Goal: Task Accomplishment & Management: Use online tool/utility

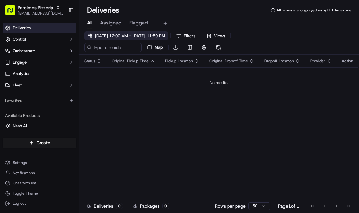
click at [122, 38] on span "[DATE] 12:00 AM - [DATE] 11:59 PM" at bounding box center [130, 36] width 70 height 6
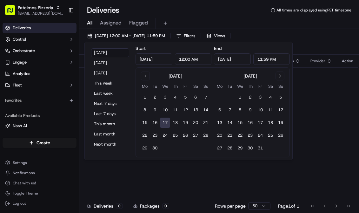
click at [167, 121] on button "17" at bounding box center [165, 123] width 10 height 10
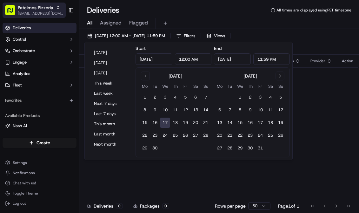
click at [58, 6] on icon "button" at bounding box center [58, 7] width 4 height 4
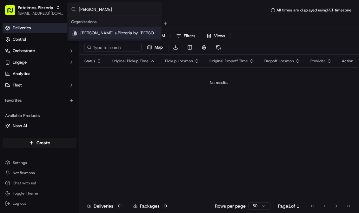
type input "[PERSON_NAME]"
click at [117, 38] on div "[PERSON_NAME]'s Pizzeria by [PERSON_NAME]" at bounding box center [115, 33] width 92 height 13
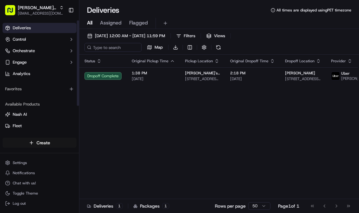
click at [37, 141] on html "Gino's Pizzeria by Maurizio support@ordering360.com Toggle Sidebar Deliveries C…" at bounding box center [179, 106] width 359 height 213
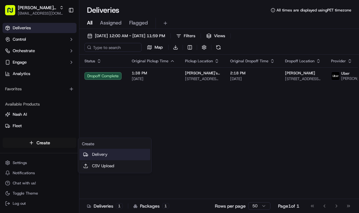
click at [106, 158] on link "Delivery" at bounding box center [114, 154] width 71 height 11
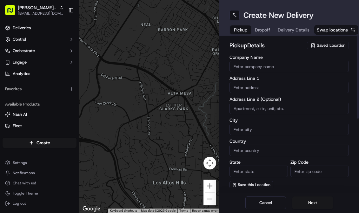
click at [284, 71] on input "Company Name" at bounding box center [290, 66] width 120 height 11
click at [326, 46] on span "Saved Location" at bounding box center [331, 46] width 29 height 6
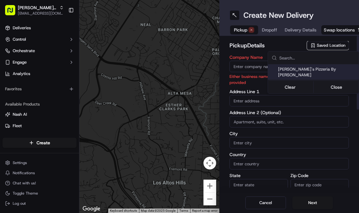
click at [271, 49] on html "Gino's Pizzeria by Maurizio support@ordering360.com Toggle Sidebar Deliveries C…" at bounding box center [179, 106] width 359 height 213
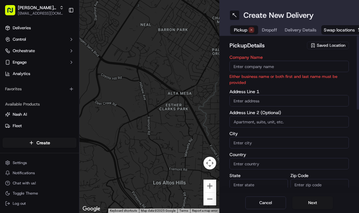
click at [331, 43] on span "Saved Location" at bounding box center [331, 46] width 29 height 6
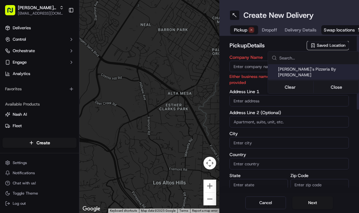
click at [318, 67] on span "[PERSON_NAME]'s Pizzeria By [PERSON_NAME]" at bounding box center [317, 71] width 78 height 11
type input "[PERSON_NAME]'s Pizzeria By [PERSON_NAME]"
type input "1479 General Booth Blvd"
type input "# 102"
type input "Virginia Beach"
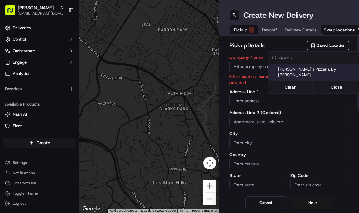
type input "US"
type input "VA"
type input "23454"
type input "Manager"
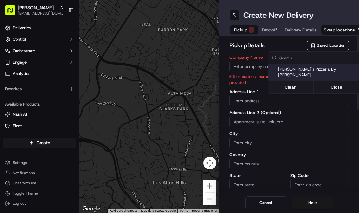
type input "+1 757 437 0189"
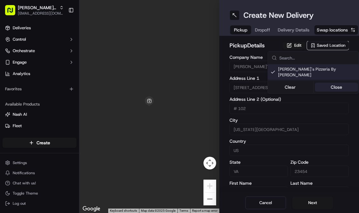
click at [331, 83] on button "Close" at bounding box center [337, 87] width 44 height 9
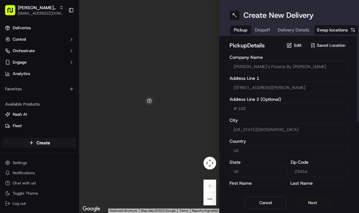
click at [319, 201] on button "Next" at bounding box center [313, 202] width 41 height 13
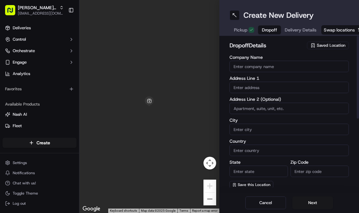
click at [266, 69] on input "Company Name" at bounding box center [290, 66] width 120 height 11
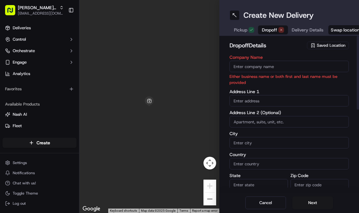
click at [245, 100] on input "text" at bounding box center [290, 100] width 120 height 11
paste input "1432 Chickadee Lane"
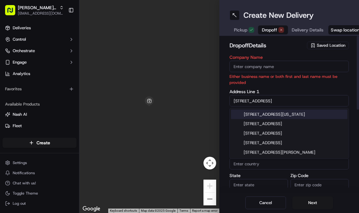
click at [259, 118] on div "1432 Chickadee Lane, Virginia Beach, VA" at bounding box center [289, 115] width 117 height 10
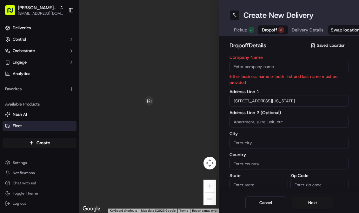
type input "[STREET_ADDRESS][US_STATE]"
type input "Virginia Beach"
type input "[GEOGRAPHIC_DATA]"
type input "VA"
type input "23454"
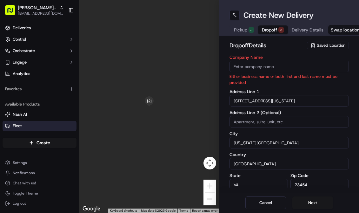
type input "1432 Chickadee Lane"
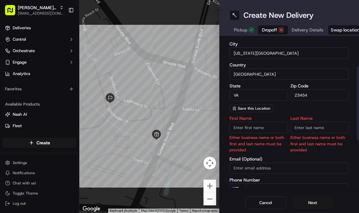
scroll to position [94, 0]
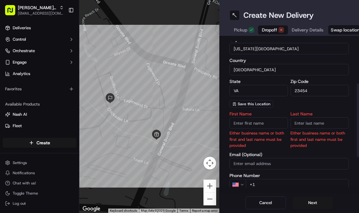
click at [271, 125] on input "First Name" at bounding box center [259, 122] width 58 height 11
type input "Andrea"
click at [318, 122] on input "Last Name" at bounding box center [320, 122] width 58 height 11
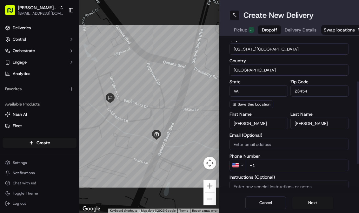
scroll to position [97, 0]
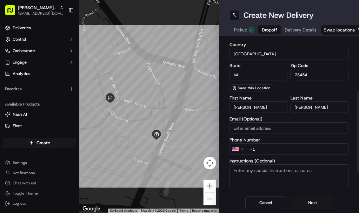
type input "Simek"
click at [282, 149] on input "+1" at bounding box center [298, 148] width 104 height 11
paste input "1 757 597 1475"
click at [262, 150] on input "+1 1 757 597 1475" at bounding box center [298, 148] width 104 height 11
type input "+1 757 597 1475"
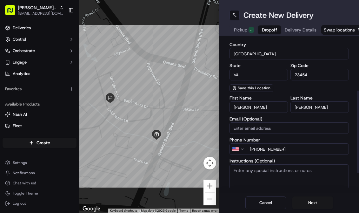
click at [295, 141] on label "Phone Number" at bounding box center [290, 140] width 120 height 4
click at [265, 174] on textarea "Instructions (Optional)" at bounding box center [290, 188] width 120 height 48
paste textarea "(#4) HZY_419"
click at [259, 170] on textarea "Order#(#4) HZY_419" at bounding box center [290, 188] width 120 height 48
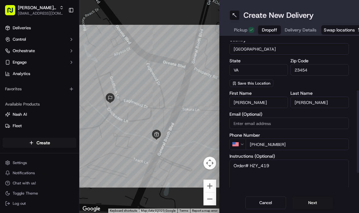
scroll to position [131, 0]
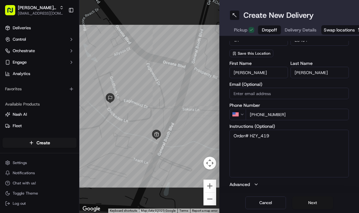
type textarea "Order# HZY_419"
click at [316, 202] on button "Next" at bounding box center [313, 202] width 41 height 13
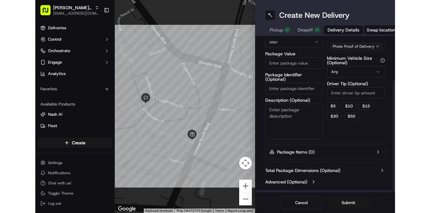
scroll to position [0, 0]
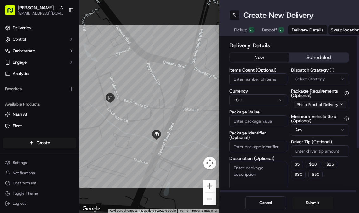
click at [270, 55] on button "now" at bounding box center [259, 58] width 59 height 10
click at [273, 82] on input "Items Count (Optional)" at bounding box center [259, 78] width 58 height 11
type input "3"
click at [271, 89] on label "Currency" at bounding box center [259, 91] width 58 height 4
click at [256, 125] on input "Package Value" at bounding box center [259, 120] width 58 height 11
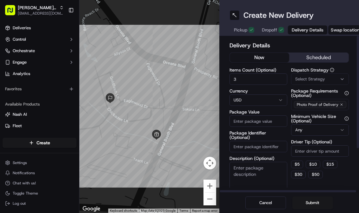
paste input "63.84"
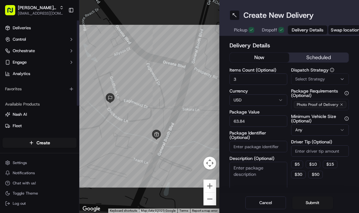
type input "63.84"
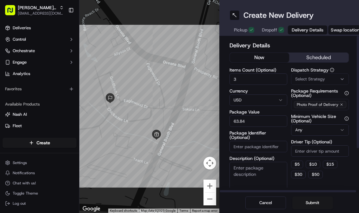
click at [305, 153] on input "Driver Tip (Optional)" at bounding box center [320, 150] width 58 height 11
type input "4.54"
click at [351, 185] on div "Delivery Details now scheduled Items Count (Optional) 3 Currency USD Package Va…" at bounding box center [290, 114] width 140 height 157
click at [322, 79] on span "Select Strategy" at bounding box center [311, 79] width 30 height 6
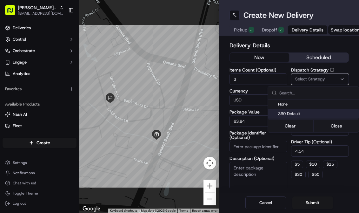
click at [307, 115] on span "360 Default" at bounding box center [317, 114] width 78 height 6
click at [341, 190] on html "Gino's Pizzeria by Maurizio support@ordering360.com Toggle Sidebar Deliveries C…" at bounding box center [179, 106] width 359 height 213
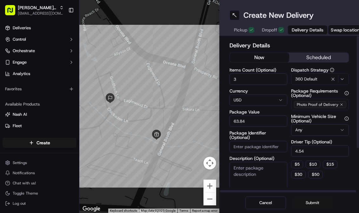
click at [308, 201] on button "Submit" at bounding box center [313, 202] width 41 height 13
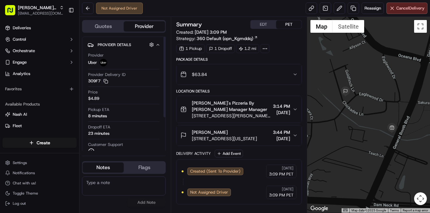
click at [116, 116] on div "Pickup ETA 8 minutes" at bounding box center [124, 113] width 72 height 12
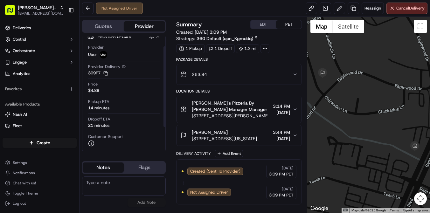
scroll to position [4, 0]
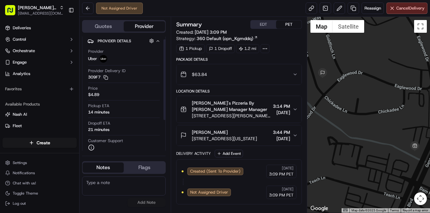
click at [99, 113] on div "14 minutes" at bounding box center [98, 112] width 21 height 6
click at [106, 128] on div "21 minutes" at bounding box center [98, 130] width 21 height 6
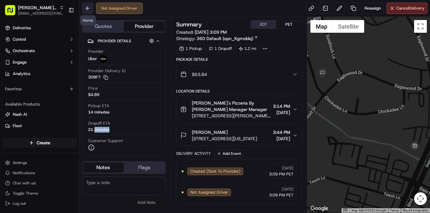
click at [88, 10] on button at bounding box center [87, 8] width 11 height 11
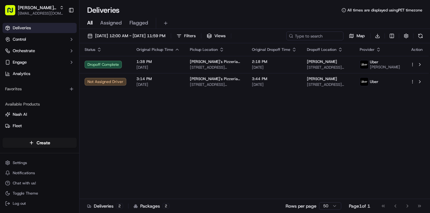
click at [179, 140] on div "Status Original Pickup Time Pickup Location Original Dropoff Time Dropoff Locat…" at bounding box center [253, 121] width 349 height 156
click at [50, 5] on span "[PERSON_NAME]'s Pizzeria by [PERSON_NAME]" at bounding box center [37, 7] width 39 height 6
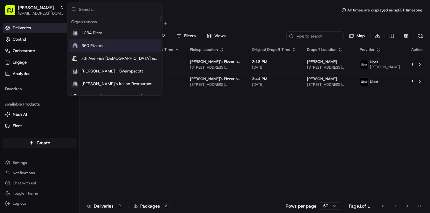
click at [93, 44] on span "360 Pizzeria" at bounding box center [92, 46] width 23 height 6
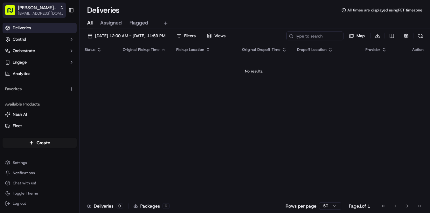
click at [57, 12] on span "[EMAIL_ADDRESS][DOMAIN_NAME]" at bounding box center [41, 13] width 46 height 5
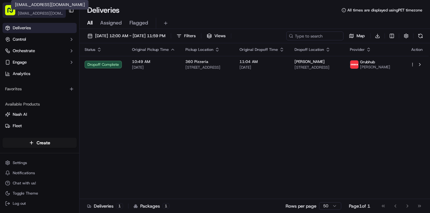
click at [55, 12] on span "[EMAIL_ADDRESS][DOMAIN_NAME]" at bounding box center [40, 13] width 45 height 5
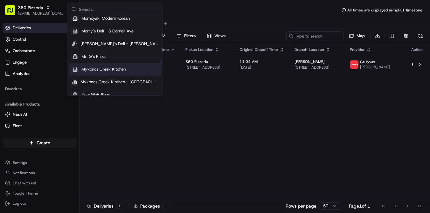
scroll to position [1398, 0]
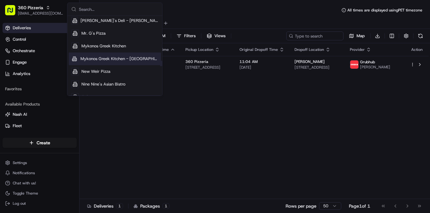
click at [125, 55] on div "Mykonos Greek Kitchen - [GEOGRAPHIC_DATA]" at bounding box center [115, 58] width 92 height 13
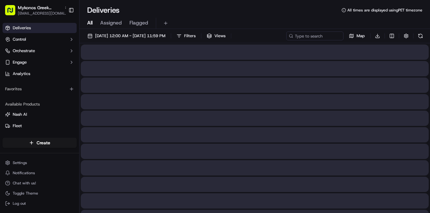
click at [37, 11] on span "[EMAIL_ADDRESS][DOMAIN_NAME]" at bounding box center [43, 13] width 51 height 5
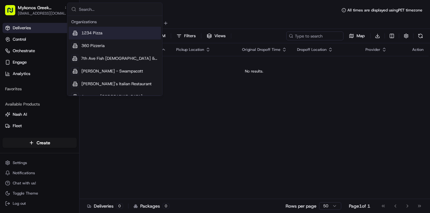
click at [37, 11] on span "[EMAIL_ADDRESS][DOMAIN_NAME]" at bounding box center [43, 13] width 51 height 5
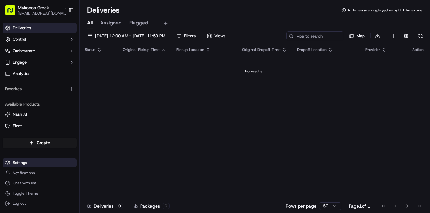
click at [31, 164] on html "Mykonos Greek Kitchen - [GEOGRAPHIC_DATA] [EMAIL_ADDRESS][DOMAIN_NAME] Toggle S…" at bounding box center [215, 106] width 430 height 213
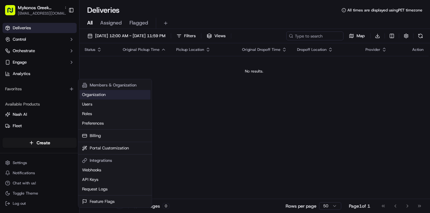
click at [111, 93] on link "Organization" at bounding box center [114, 95] width 71 height 10
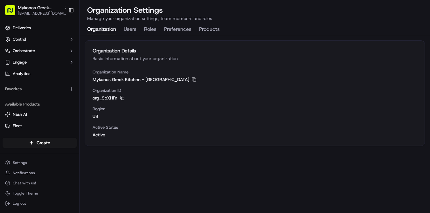
click at [102, 140] on div "Organization Name Mykonos Greek Kitchen - [GEOGRAPHIC_DATA] Copy Mykonos Greek …" at bounding box center [254, 107] width 339 height 76
click at [153, 80] on span "Mykonos Greek Kitchen - [GEOGRAPHIC_DATA]" at bounding box center [140, 79] width 97 height 6
click at [64, 7] on icon "button" at bounding box center [66, 7] width 4 height 4
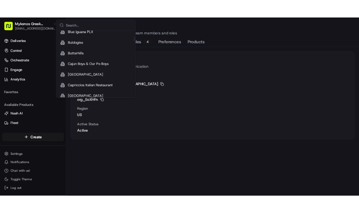
scroll to position [234, 0]
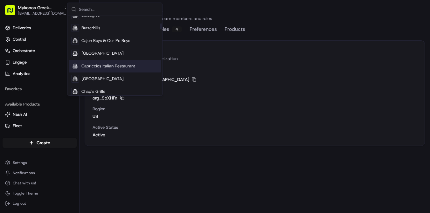
click at [105, 65] on span "Capriccios Italian Restaurant" at bounding box center [108, 66] width 54 height 6
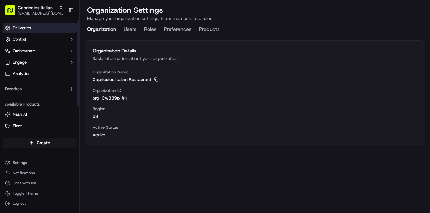
click at [31, 31] on link "Deliveries" at bounding box center [40, 28] width 74 height 10
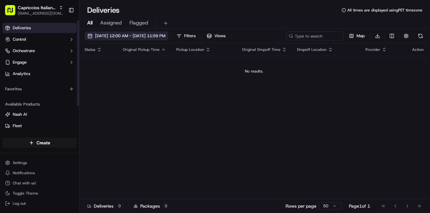
click at [123, 36] on span "[DATE] 12:00 AM - [DATE] 11:59 PM" at bounding box center [130, 36] width 70 height 6
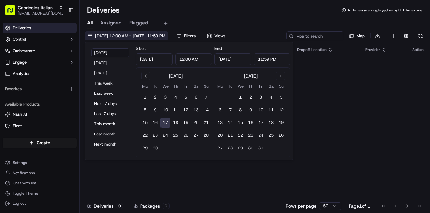
click at [123, 36] on span "[DATE] 12:00 AM - [DATE] 11:59 PM" at bounding box center [130, 36] width 70 height 6
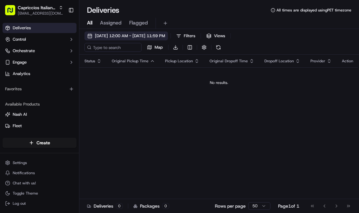
click at [128, 31] on div "[DATE] 12:00 AM - [DATE] 11:59 PM Filters Views Map Download Status Original Pi…" at bounding box center [219, 127] width 280 height 197
click at [130, 37] on span "[DATE] 12:00 AM - [DATE] 11:59 PM" at bounding box center [130, 36] width 70 height 6
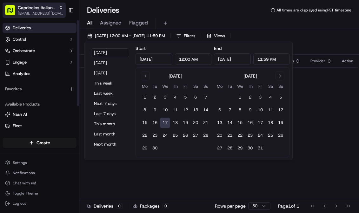
click at [46, 13] on span "[EMAIL_ADDRESS][DOMAIN_NAME]" at bounding box center [40, 13] width 45 height 5
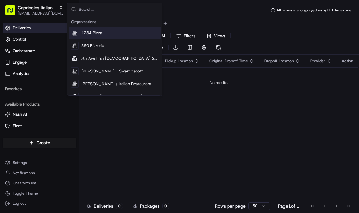
click at [229, 17] on div "All Assigned Flagged" at bounding box center [219, 22] width 280 height 14
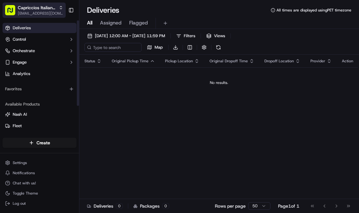
click at [63, 5] on div "Capriccios Italian Restaurant" at bounding box center [40, 7] width 45 height 6
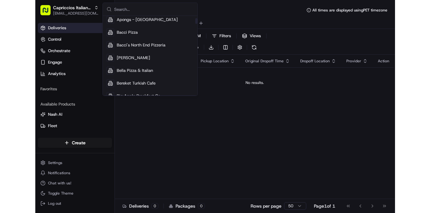
scroll to position [95, 0]
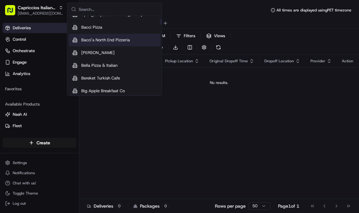
click at [209, 14] on div "Deliveries All times are displayed using PET timezone" at bounding box center [219, 10] width 280 height 10
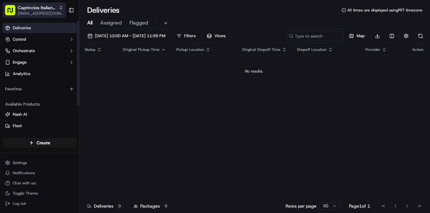
click at [59, 9] on icon "button" at bounding box center [61, 7] width 4 height 4
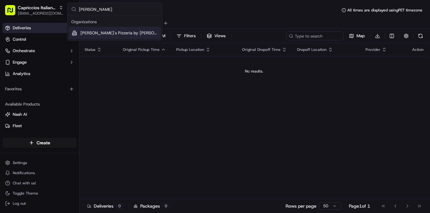
type input "[PERSON_NAME]"
click at [107, 31] on span "[PERSON_NAME]'s Pizzeria by [PERSON_NAME]" at bounding box center [119, 33] width 78 height 6
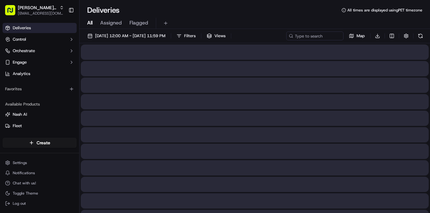
click at [59, 10] on div "[PERSON_NAME]'s Pizzeria by [PERSON_NAME]" at bounding box center [41, 7] width 46 height 6
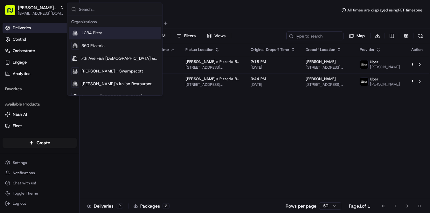
click at [59, 10] on div "[PERSON_NAME]'s Pizzeria by [PERSON_NAME]" at bounding box center [41, 7] width 46 height 6
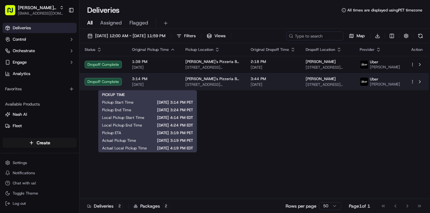
click at [164, 86] on span "[DATE]" at bounding box center [153, 84] width 43 height 5
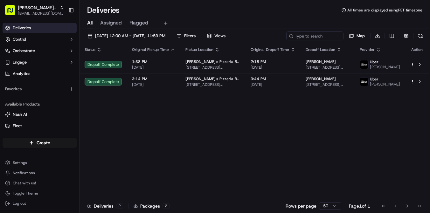
click at [282, 166] on div "Status Original Pickup Time Pickup Location Original Dropoff Time Dropoff Locat…" at bounding box center [253, 121] width 349 height 156
click at [74, 11] on button "Toggle Sidebar" at bounding box center [71, 10] width 11 height 11
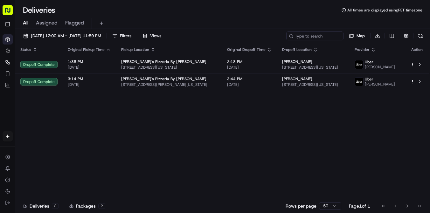
click at [7, 14] on rect "button" at bounding box center [8, 10] width 10 height 10
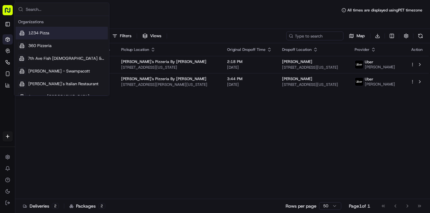
click at [7, 14] on rect "button" at bounding box center [8, 10] width 10 height 10
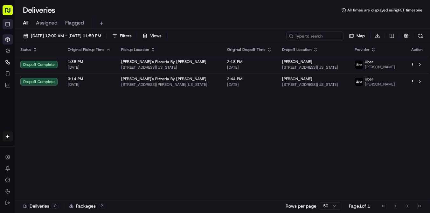
click at [10, 24] on button "Toggle Sidebar" at bounding box center [8, 24] width 10 height 10
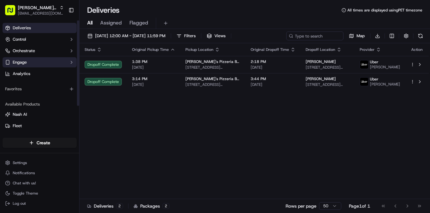
click at [72, 64] on icon "button" at bounding box center [71, 62] width 5 height 5
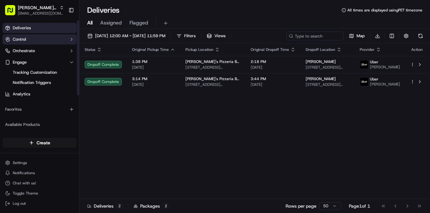
click at [72, 41] on icon "button" at bounding box center [71, 39] width 5 height 5
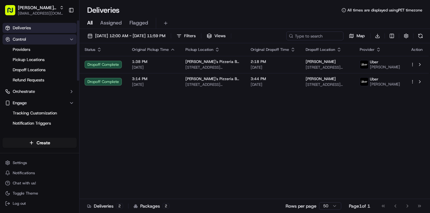
click at [72, 41] on icon "button" at bounding box center [71, 39] width 5 height 5
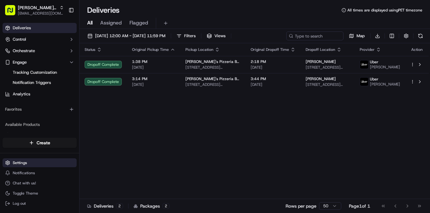
click at [43, 166] on html "[PERSON_NAME]'s Pizzeria by [PERSON_NAME] [EMAIL_ADDRESS][DOMAIN_NAME] Toggle S…" at bounding box center [215, 106] width 430 height 213
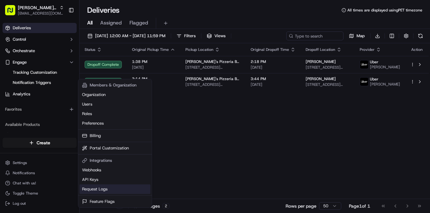
click at [112, 189] on link "Request Logs" at bounding box center [114, 189] width 71 height 10
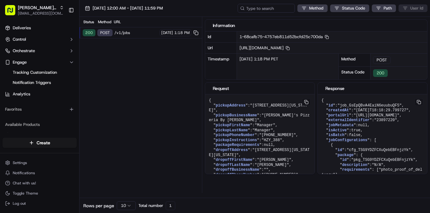
click at [150, 110] on div "Status Method URL 200 POST /v1/jobs [DATE] 1:18 PM" at bounding box center [140, 105] width 122 height 176
click at [142, 69] on div "Status Method URL 200 POST /v1/jobs [DATE] 1:18 PM" at bounding box center [140, 105] width 122 height 176
click at [33, 162] on html "[PERSON_NAME]'s Pizzeria by [PERSON_NAME] [EMAIL_ADDRESS][DOMAIN_NAME] Toggle S…" at bounding box center [215, 106] width 430 height 213
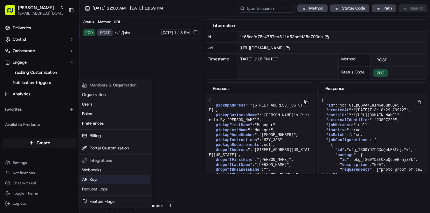
click at [96, 181] on link "API Keys" at bounding box center [114, 180] width 71 height 10
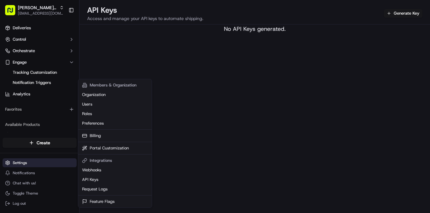
click at [23, 165] on html "[PERSON_NAME]'s Pizzeria by [PERSON_NAME] [EMAIL_ADDRESS][DOMAIN_NAME] Toggle S…" at bounding box center [215, 106] width 430 height 213
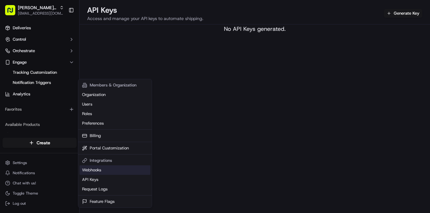
click at [103, 168] on link "Webhooks" at bounding box center [114, 170] width 71 height 10
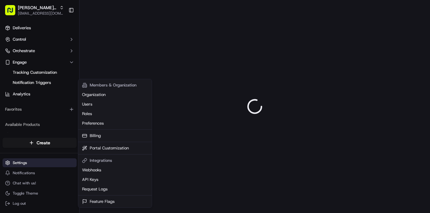
click at [42, 161] on html "[PERSON_NAME]'s Pizzeria by [PERSON_NAME] [EMAIL_ADDRESS][DOMAIN_NAME] Toggle S…" at bounding box center [215, 106] width 430 height 213
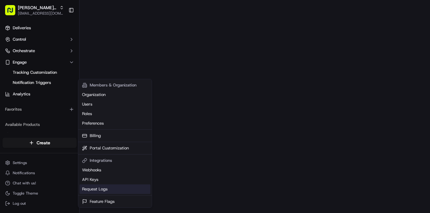
click at [110, 192] on link "Request Logs" at bounding box center [114, 189] width 71 height 10
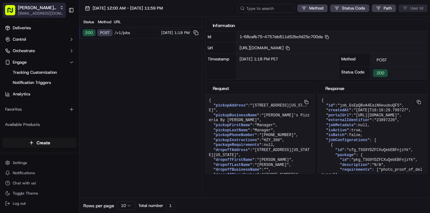
click at [28, 12] on span "[EMAIL_ADDRESS][DOMAIN_NAME]" at bounding box center [41, 13] width 46 height 5
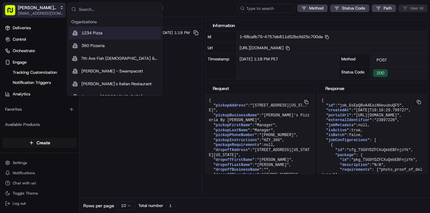
click at [28, 11] on span "[EMAIL_ADDRESS][DOMAIN_NAME]" at bounding box center [41, 13] width 46 height 5
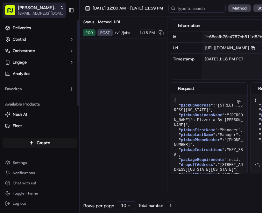
click at [53, 12] on span "[EMAIL_ADDRESS][DOMAIN_NAME]" at bounding box center [41, 13] width 46 height 5
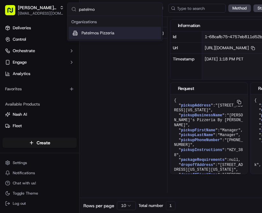
type input "patelmo"
click at [98, 33] on span "Patelmos Pizzeria" at bounding box center [97, 33] width 33 height 6
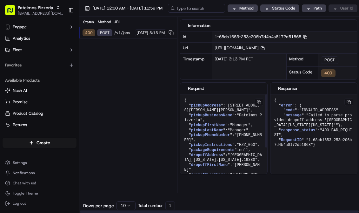
scroll to position [20, 0]
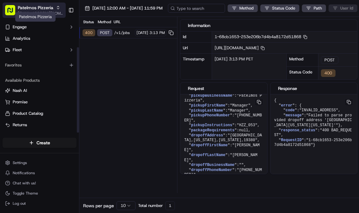
click at [25, 8] on span "Patelmos Pizzeria" at bounding box center [36, 7] width 36 height 6
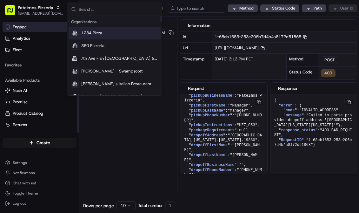
drag, startPoint x: 21, startPoint y: 13, endPoint x: 34, endPoint y: 31, distance: 22.0
click at [21, 13] on span "[EMAIL_ADDRESS][DOMAIN_NAME]" at bounding box center [40, 13] width 45 height 5
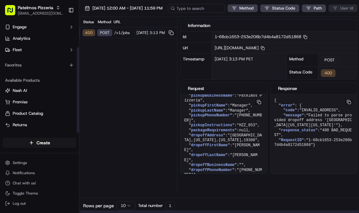
click at [132, 120] on div "Status Method URL 400 POST /v1/jobs [DATE] 3:13 PM" at bounding box center [128, 105] width 98 height 176
click at [124, 35] on div "400 POST /v1/jobs [DATE] 3:13 PM" at bounding box center [128, 32] width 98 height 11
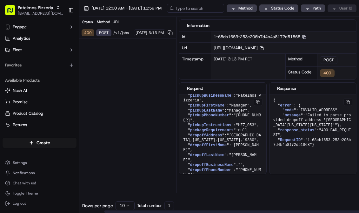
click at [303, 36] on icon "button" at bounding box center [305, 37] width 4 height 4
click at [137, 89] on div "Status Method URL 400 POST /v1/jobs [DATE] 3:13 PM" at bounding box center [128, 105] width 98 height 176
click at [304, 37] on rect "button" at bounding box center [305, 38] width 3 height 3
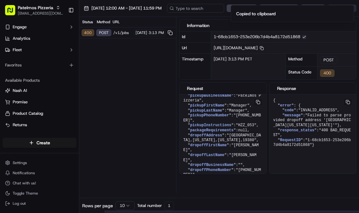
click at [129, 62] on div "Status Method URL 400 POST /v1/jobs [DATE] 3:13 PM" at bounding box center [128, 105] width 98 height 176
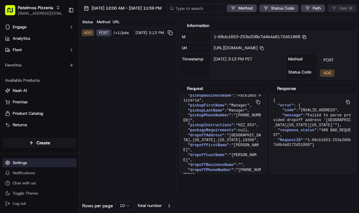
click at [41, 165] on html "Patelmos Pizzeria [EMAIL_ADDRESS][DOMAIN_NAME] Toggle Sidebar Deliveries Contro…" at bounding box center [179, 106] width 359 height 213
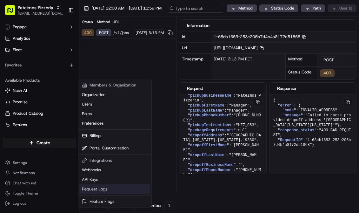
click at [97, 191] on link "Request Logs" at bounding box center [114, 189] width 71 height 10
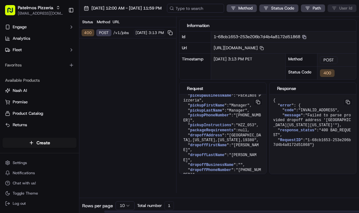
scroll to position [0, 0]
click at [102, 68] on div "Status Method URL 400 POST /v1/jobs [DATE] 3:13 PM" at bounding box center [128, 105] width 98 height 176
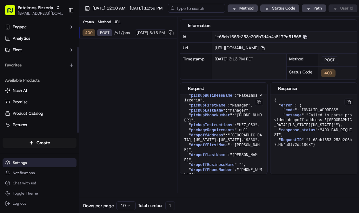
click at [28, 160] on html "Patelmos Pizzeria [EMAIL_ADDRESS][DOMAIN_NAME] Toggle Sidebar Deliveries Contro…" at bounding box center [179, 106] width 359 height 213
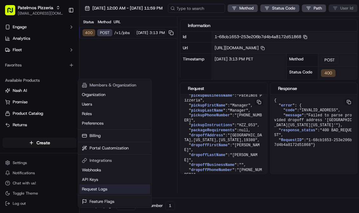
click at [102, 189] on link "Request Logs" at bounding box center [114, 189] width 71 height 10
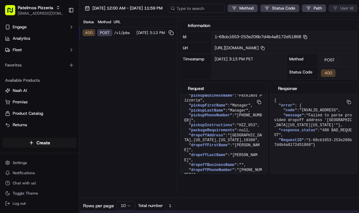
click at [143, 85] on div "Status Method URL 400 POST /v1/jobs [DATE] 3:13 PM" at bounding box center [128, 105] width 98 height 176
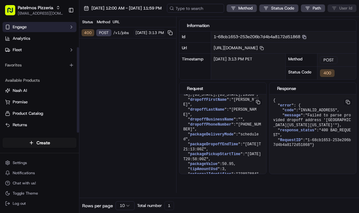
click at [36, 31] on button "Engage" at bounding box center [40, 27] width 74 height 10
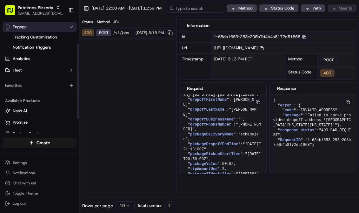
click at [36, 31] on button "Engage" at bounding box center [40, 27] width 74 height 10
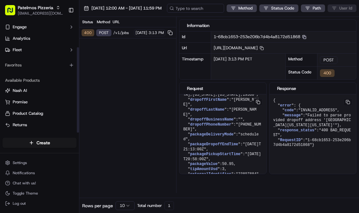
click at [35, 148] on div "Create" at bounding box center [39, 142] width 79 height 15
click at [49, 140] on html "Patelmos Pizzeria [EMAIL_ADDRESS][DOMAIN_NAME] Toggle Sidebar Deliveries Contro…" at bounding box center [179, 106] width 359 height 213
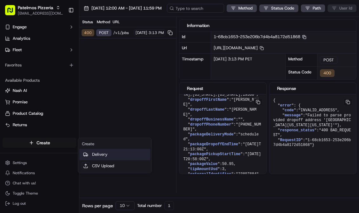
click at [124, 154] on link "Delivery" at bounding box center [114, 154] width 71 height 11
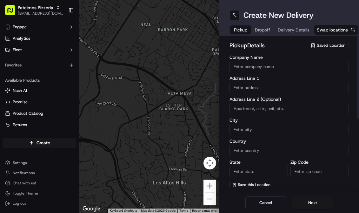
click at [320, 48] on div "Saved Location" at bounding box center [328, 46] width 42 height 8
click at [248, 50] on html "Patelmos Pizzeria [EMAIL_ADDRESS][DOMAIN_NAME] Toggle Sidebar Deliveries Contro…" at bounding box center [179, 106] width 359 height 213
click at [260, 68] on input "Company Name" at bounding box center [290, 66] width 120 height 11
paste input "Patelmos Pizzeria"
type input "Patelmos Pizzeria"
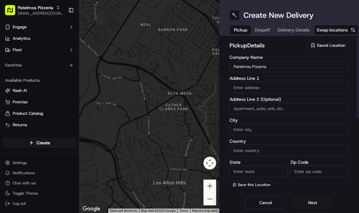
click at [258, 89] on input "text" at bounding box center [290, 87] width 120 height 11
paste input "[STREET_ADDRESS]"
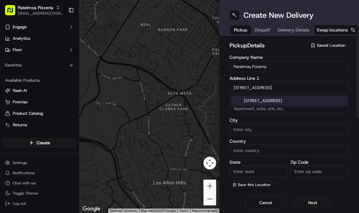
click at [256, 102] on div "[STREET_ADDRESS]" at bounding box center [289, 101] width 117 height 10
type input "[STREET_ADDRESS]"
type input "[GEOGRAPHIC_DATA]"
type input "IN"
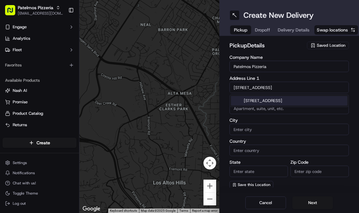
type input "47150"
type input "[STREET_ADDRESS]"
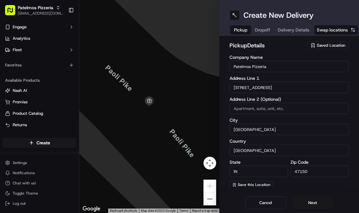
scroll to position [16, 0]
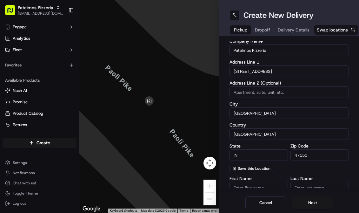
click at [312, 154] on input "47150" at bounding box center [320, 154] width 58 height 11
paste input "1938"
type input "19380"
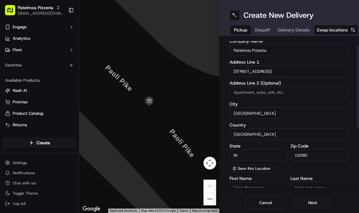
click at [260, 146] on label "State" at bounding box center [259, 146] width 58 height 4
click at [260, 149] on input "IN" at bounding box center [259, 154] width 58 height 11
click at [257, 152] on input "IN" at bounding box center [259, 154] width 58 height 11
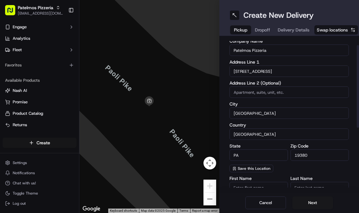
type input "PA"
click at [255, 72] on input "[STREET_ADDRESS]" at bounding box center [290, 70] width 120 height 11
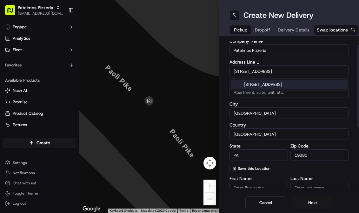
click at [276, 70] on input "[STREET_ADDRESS]" at bounding box center [290, 70] width 120 height 11
click at [285, 84] on div "[STREET_ADDRESS][PERSON_NAME][PERSON_NAME]" at bounding box center [289, 87] width 117 height 15
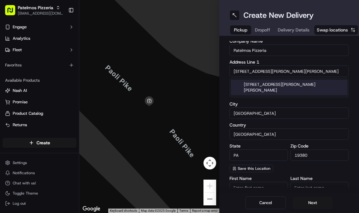
type input "[STREET_ADDRESS][PERSON_NAME][PERSON_NAME]"
type input "[GEOGRAPHIC_DATA][PERSON_NAME]"
type input "[STREET_ADDRESS]"
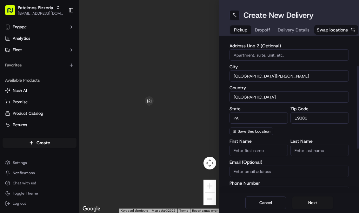
scroll to position [86, 0]
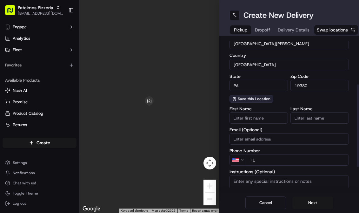
click at [253, 98] on span "Save this Location" at bounding box center [254, 98] width 33 height 5
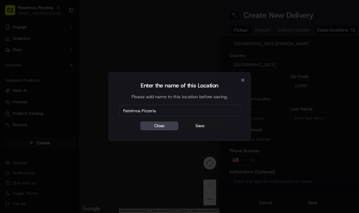
click at [192, 125] on button "Save" at bounding box center [200, 125] width 38 height 9
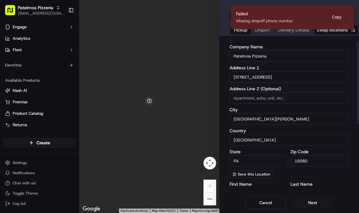
scroll to position [0, 0]
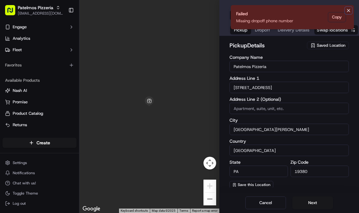
click at [351, 10] on icon "Notifications (F8)" at bounding box center [348, 10] width 5 height 5
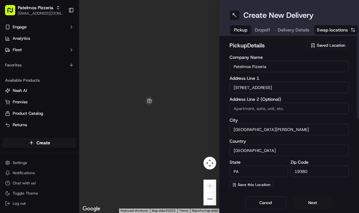
click at [320, 45] on span "Saved Location" at bounding box center [331, 46] width 29 height 6
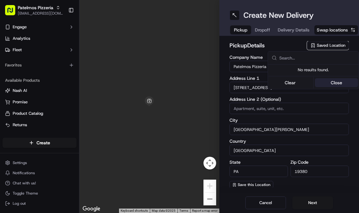
click at [337, 81] on button "Close" at bounding box center [337, 82] width 44 height 9
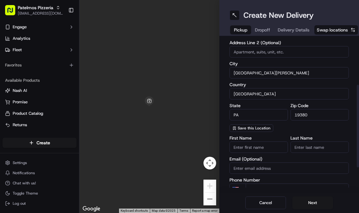
scroll to position [86, 0]
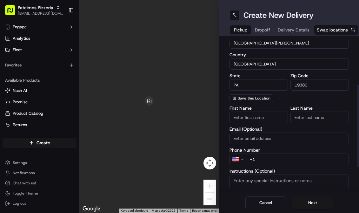
click at [268, 165] on input "+1" at bounding box center [298, 159] width 104 height 11
paste input "[PHONE_NUMBER]"
type input "[PHONE_NUMBER]"
click at [287, 147] on div "First Name Last Name Email (Optional) Phone Number US [PHONE_NUMBER] Instructio…" at bounding box center [290, 169] width 120 height 126
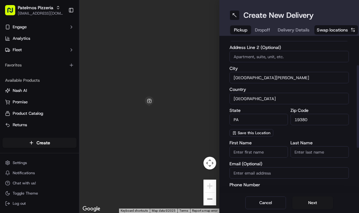
scroll to position [50, 0]
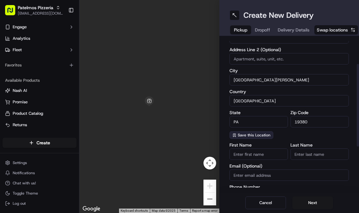
click at [261, 134] on span "Save this Location" at bounding box center [254, 135] width 33 height 5
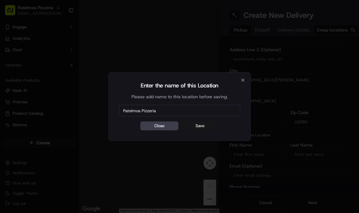
click at [198, 124] on button "Save" at bounding box center [200, 125] width 38 height 9
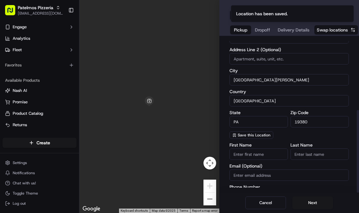
scroll to position [131, 0]
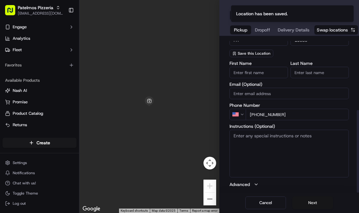
click at [313, 201] on button "Next" at bounding box center [313, 202] width 41 height 13
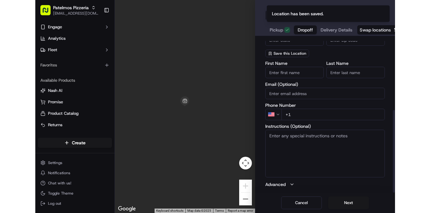
scroll to position [0, 0]
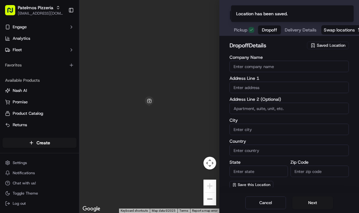
click at [264, 83] on input "text" at bounding box center [290, 87] width 120 height 11
paste input "Kent Court [STREET_ADDRESS][US_STATE][US_STATE]"
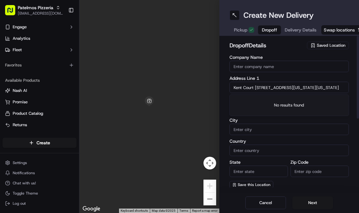
drag, startPoint x: 256, startPoint y: 87, endPoint x: 204, endPoint y: 87, distance: 51.8
click at [205, 87] on div "← Move left → Move right ↑ Move up ↓ Move down + Zoom in - Zoom out Home Jump l…" at bounding box center [219, 106] width 280 height 213
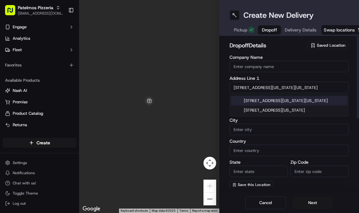
click at [264, 90] on input "[STREET_ADDRESS][US_STATE][US_STATE]" at bounding box center [290, 87] width 120 height 11
paste input "Kent Court"
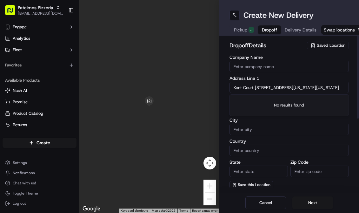
drag, startPoint x: 255, startPoint y: 88, endPoint x: 257, endPoint y: 99, distance: 11.4
click at [255, 88] on input "Kent Court [STREET_ADDRESS][US_STATE][US_STATE]" at bounding box center [290, 87] width 120 height 11
drag, startPoint x: 256, startPoint y: 86, endPoint x: 216, endPoint y: 86, distance: 40.0
click at [216, 86] on div "← Move left → Move right ↑ Move up ↓ Move down + Zoom in - Zoom out Home Jump l…" at bounding box center [219, 106] width 280 height 213
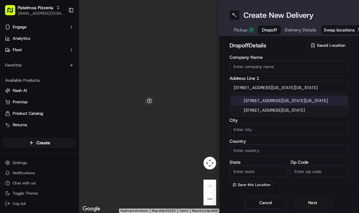
type input "[STREET_ADDRESS][US_STATE][US_STATE]"
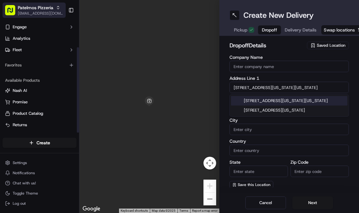
click at [27, 13] on span "[EMAIL_ADDRESS][DOMAIN_NAME]" at bounding box center [40, 13] width 45 height 5
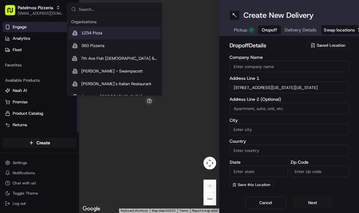
click at [33, 28] on button "Engage" at bounding box center [40, 27] width 74 height 10
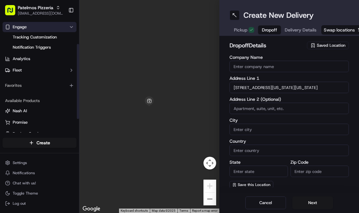
click at [33, 28] on button "Engage" at bounding box center [40, 27] width 74 height 10
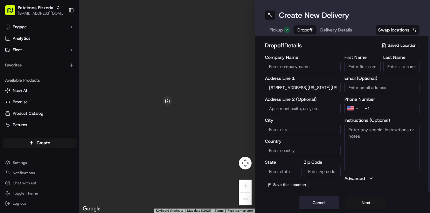
click at [323, 199] on button "Cancel" at bounding box center [318, 202] width 41 height 13
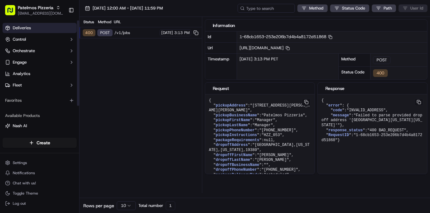
click at [27, 26] on span "Deliveries" at bounding box center [22, 28] width 18 height 6
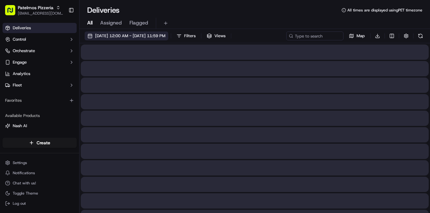
click at [116, 38] on span "[DATE] 12:00 AM - [DATE] 11:59 PM" at bounding box center [130, 36] width 70 height 6
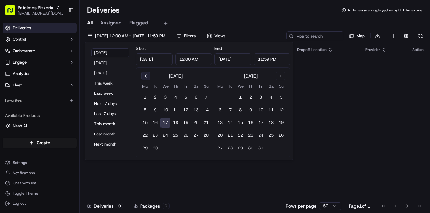
click at [146, 74] on button "Go to previous month" at bounding box center [145, 76] width 9 height 9
click at [152, 97] on button "1" at bounding box center [155, 97] width 10 height 10
type input "[DATE]"
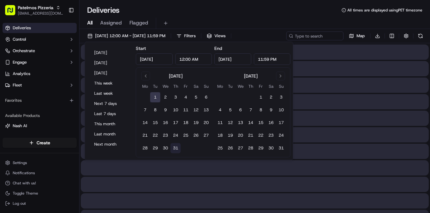
click at [175, 149] on button "31" at bounding box center [175, 148] width 10 height 10
type input "[DATE]"
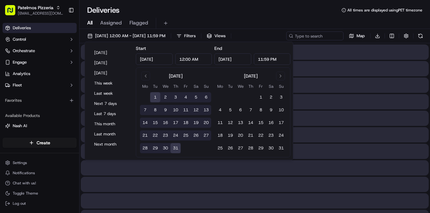
click at [277, 16] on div "All Assigned Flagged" at bounding box center [254, 22] width 350 height 14
